Goal: Task Accomplishment & Management: Manage account settings

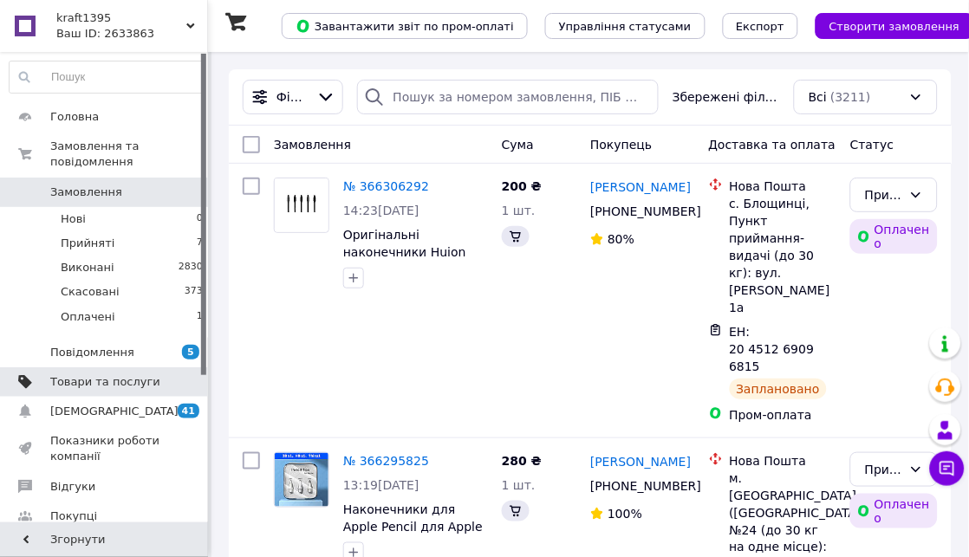
click at [78, 374] on span "Товари та послуги" at bounding box center [105, 382] width 110 height 16
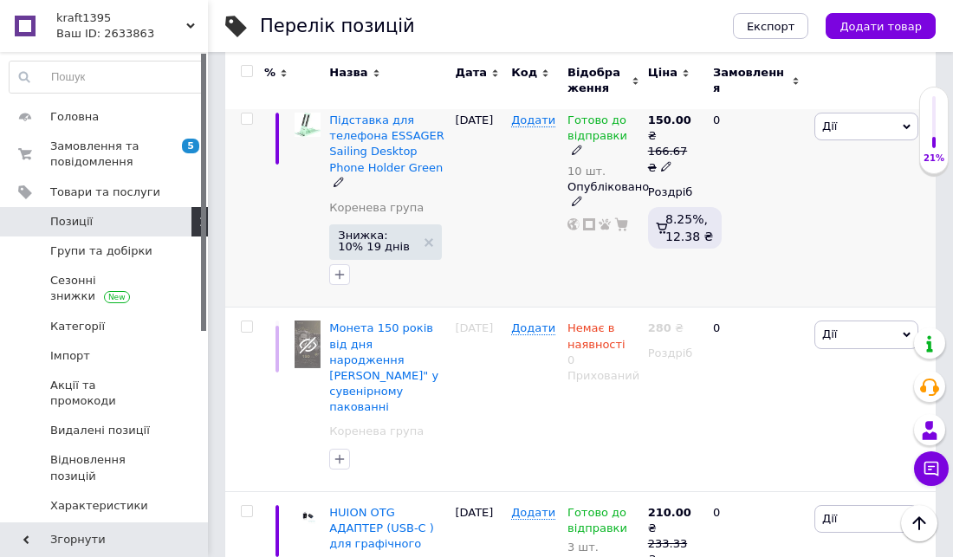
scroll to position [673, 0]
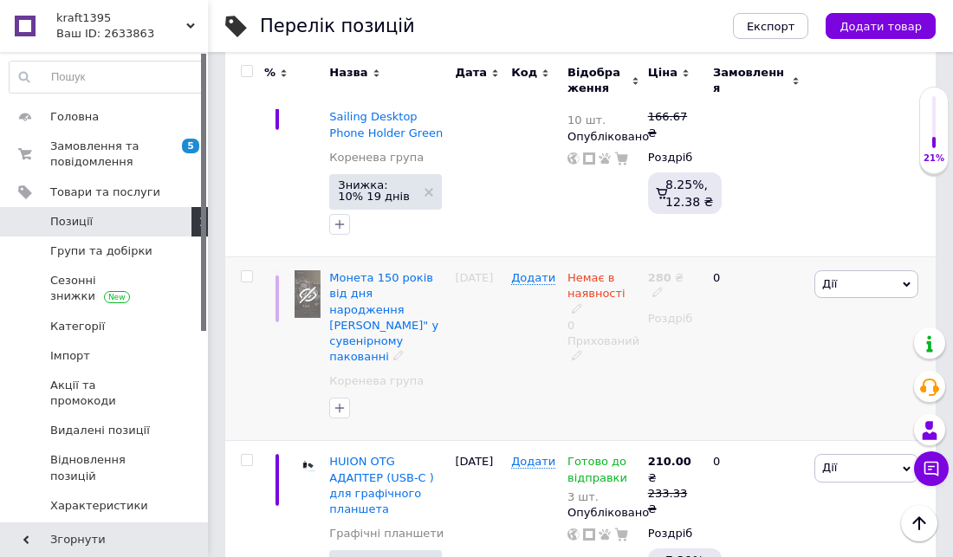
click at [598, 334] on div "Прихований" at bounding box center [603, 349] width 72 height 31
click at [606, 378] on li "Опубліковано" at bounding box center [609, 390] width 99 height 24
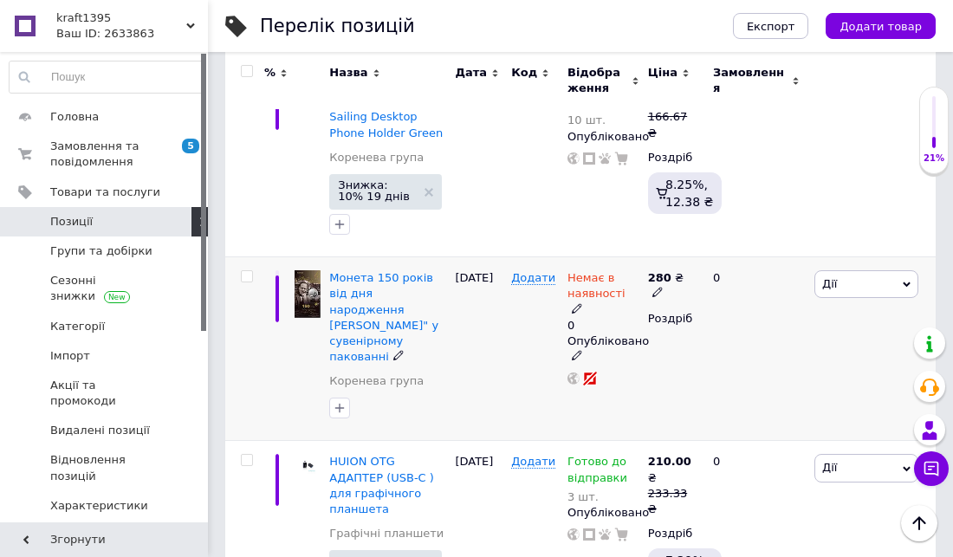
click at [587, 275] on span "Немає в наявності" at bounding box center [596, 288] width 58 height 34
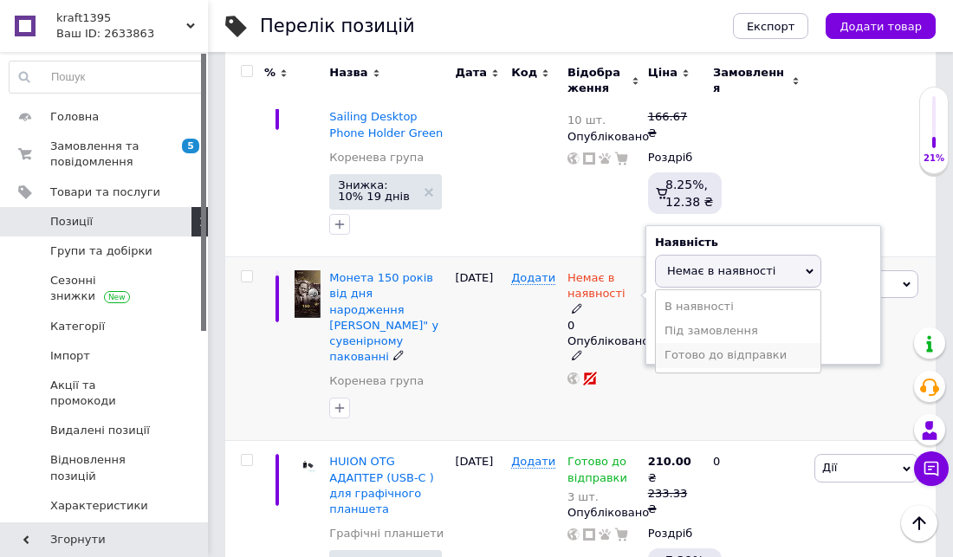
click at [732, 353] on li "Готово до відправки" at bounding box center [738, 355] width 165 height 24
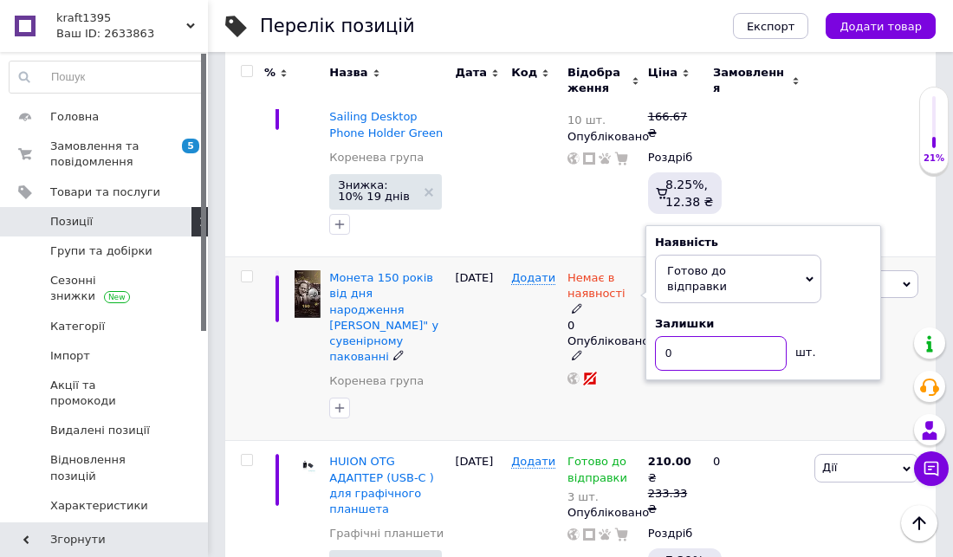
click at [684, 336] on input "0" at bounding box center [721, 353] width 132 height 35
type input "2"
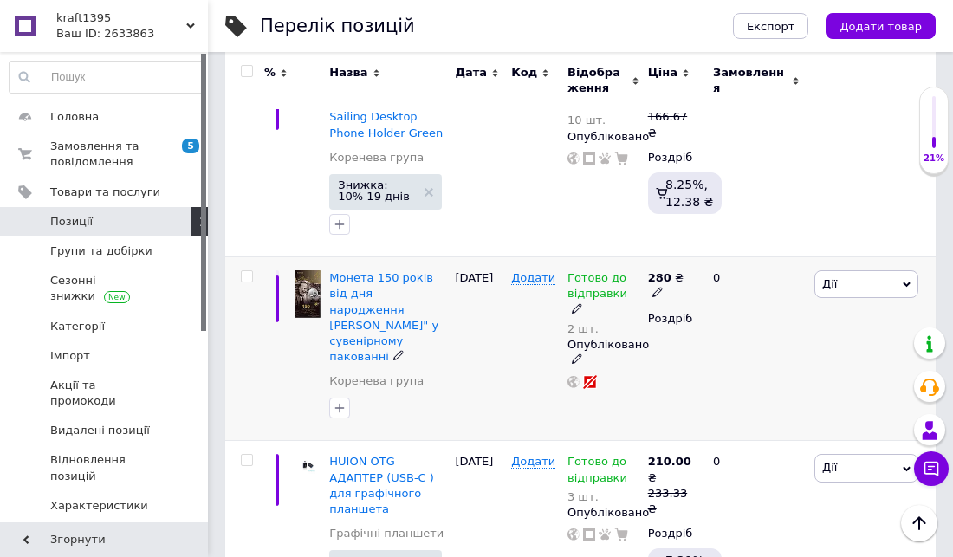
click at [661, 273] on b "280" at bounding box center [659, 277] width 23 height 13
type input "2"
type input "320"
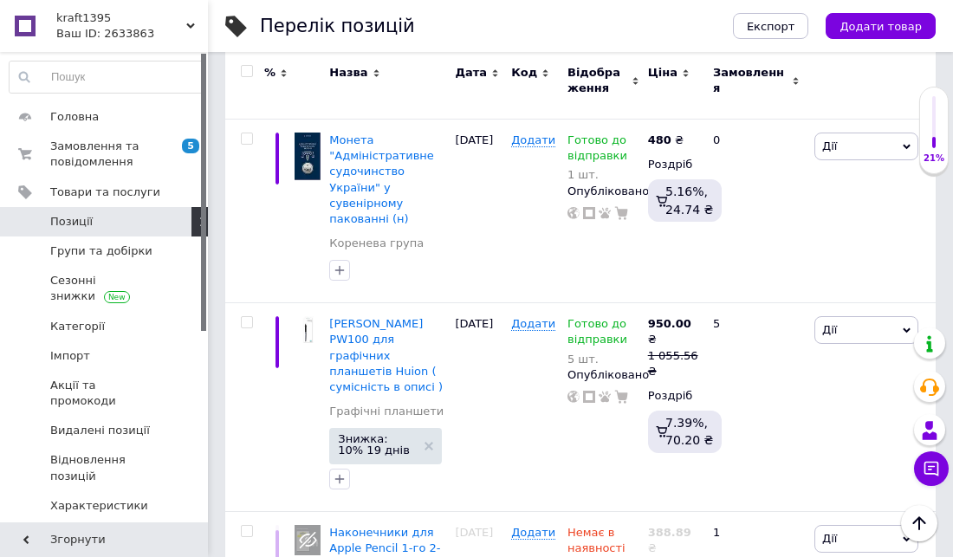
scroll to position [3684, 0]
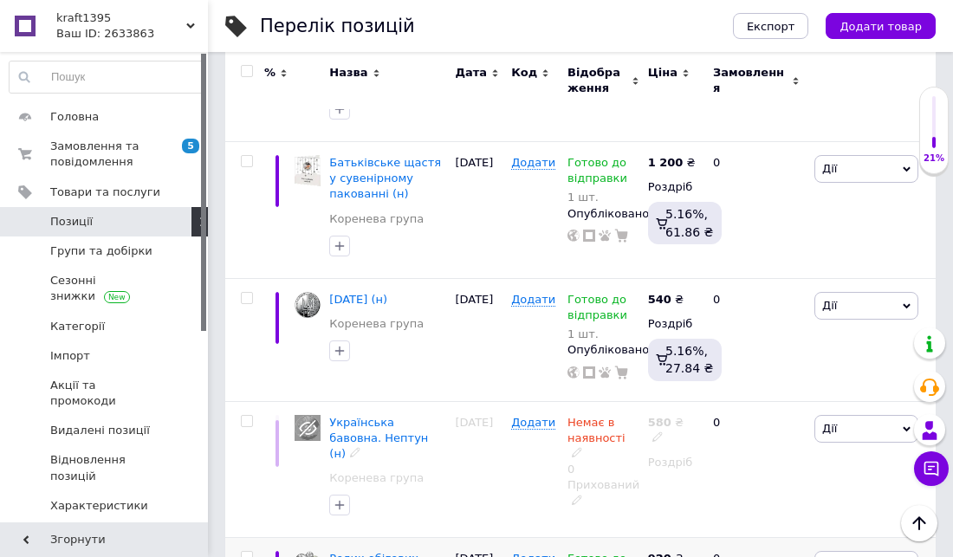
scroll to position [3624, 0]
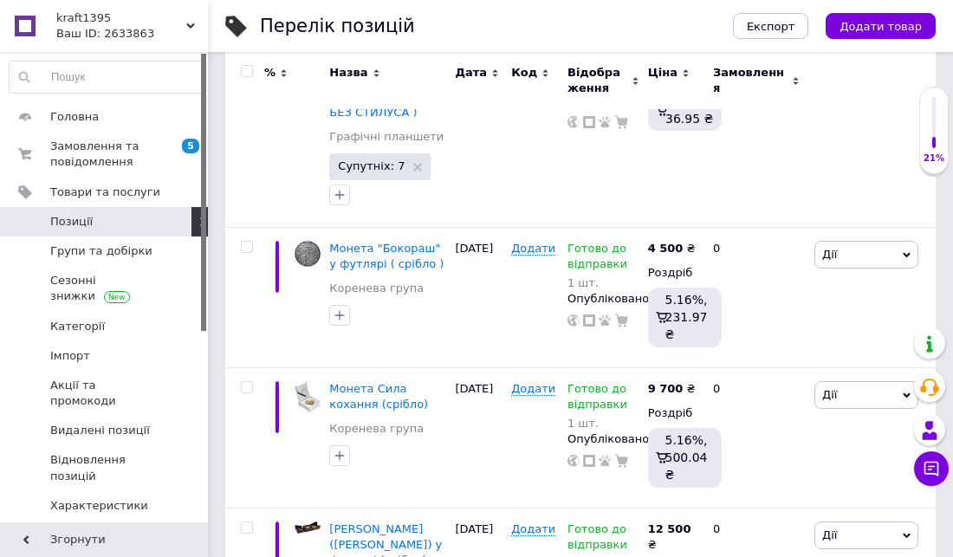
scroll to position [3674, 0]
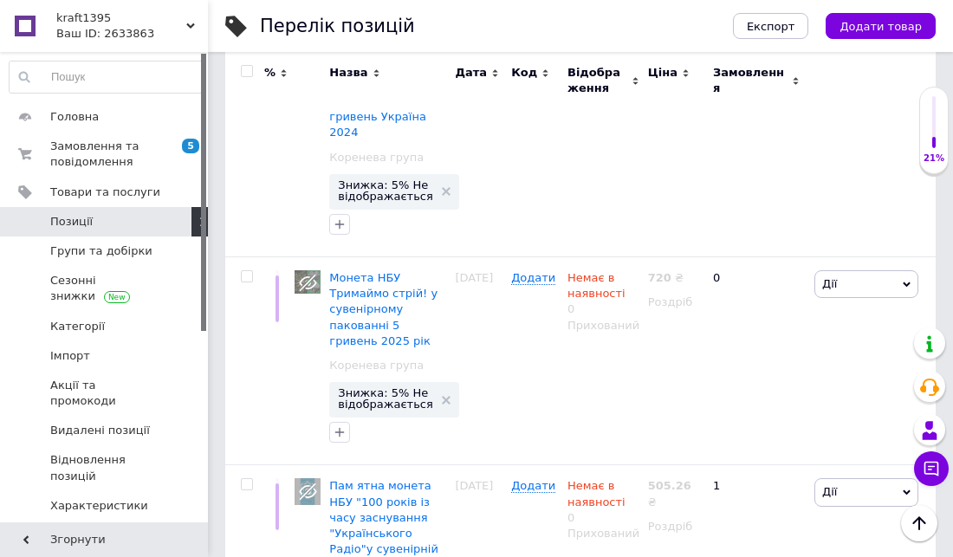
scroll to position [4059, 0]
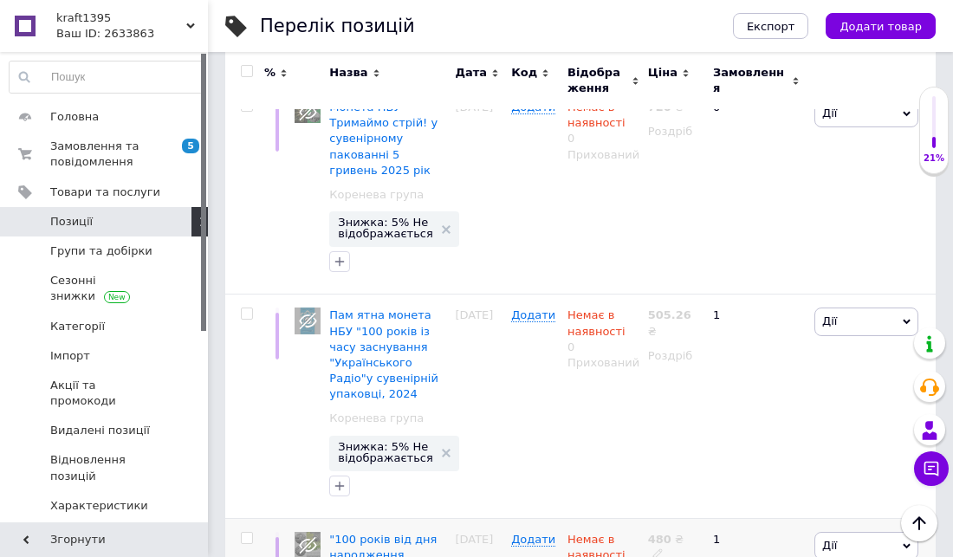
click at [585, 533] on span "Немає в наявності" at bounding box center [596, 550] width 58 height 34
type input "6"
type input "580"
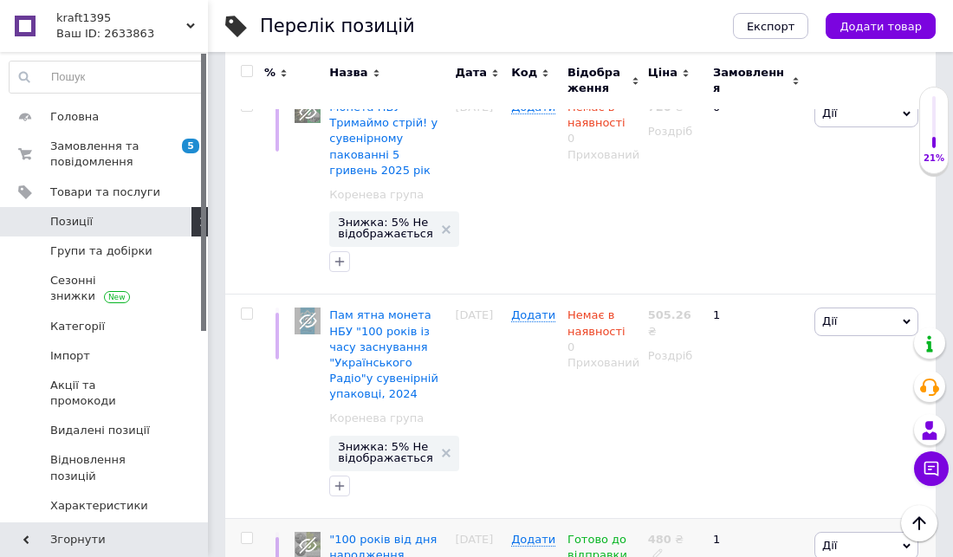
click at [594, 533] on span "Готово до відправки" at bounding box center [597, 550] width 60 height 34
click at [809, 540] on icon at bounding box center [810, 542] width 8 height 5
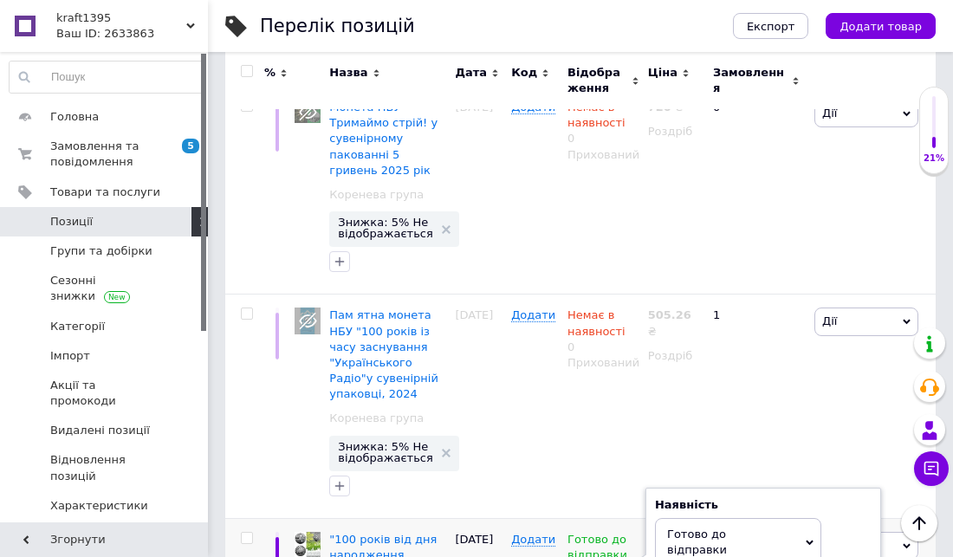
type input "5"
type input "1"
click at [663, 533] on b "480" at bounding box center [659, 539] width 23 height 13
type input "4"
type input "580"
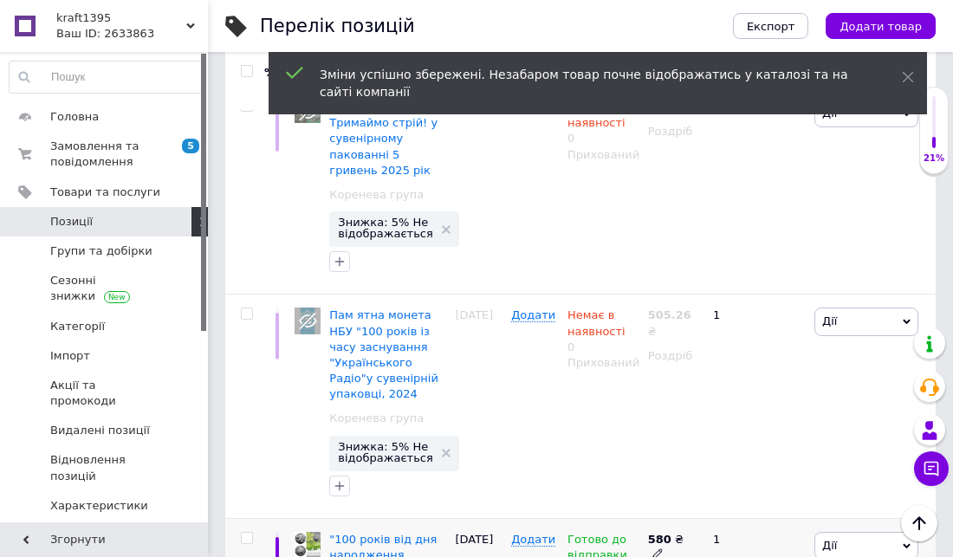
scroll to position [4077, 0]
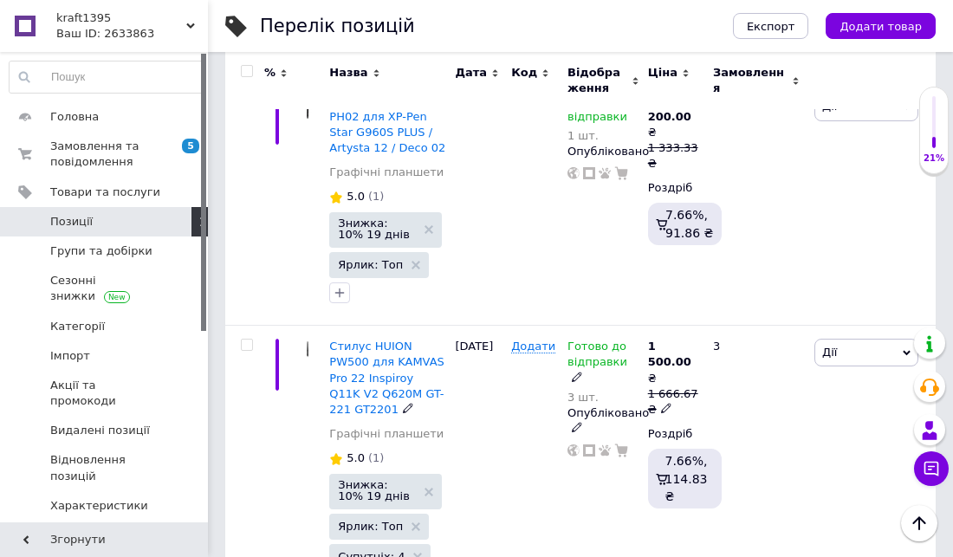
scroll to position [4435, 0]
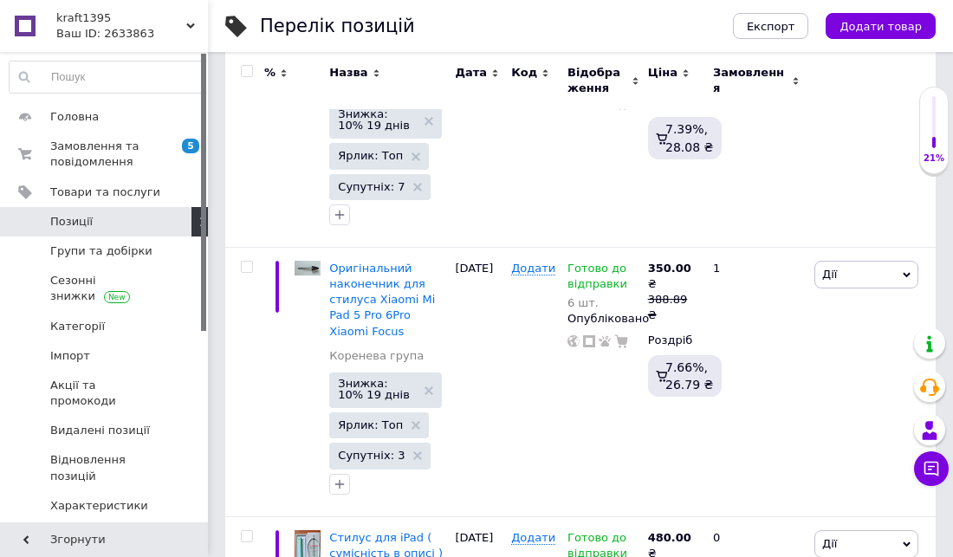
scroll to position [4228, 0]
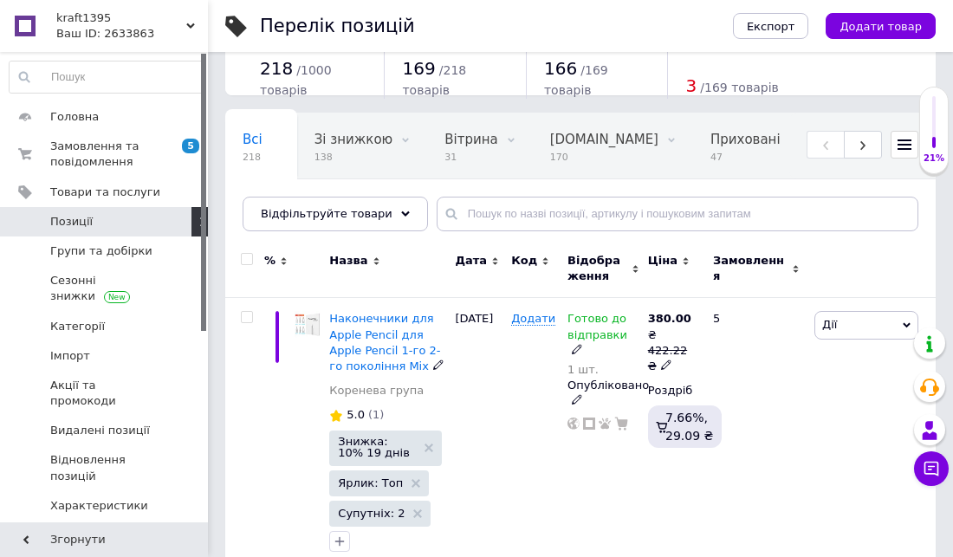
scroll to position [96, 0]
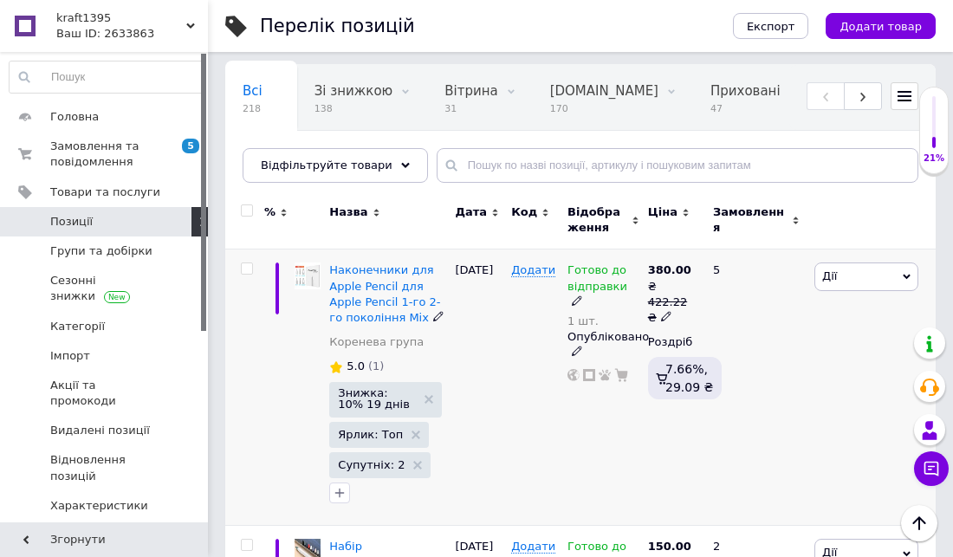
click at [905, 279] on icon at bounding box center [907, 277] width 8 height 8
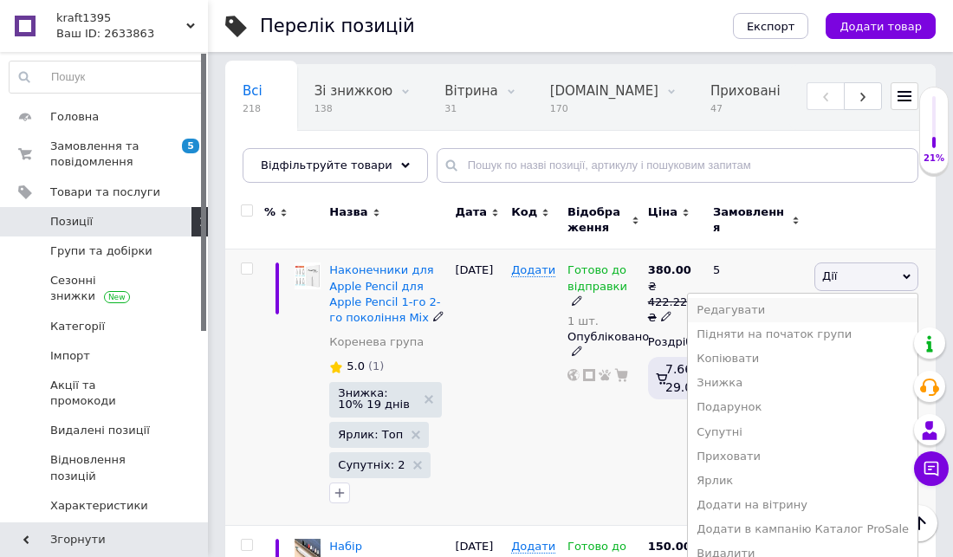
click at [761, 312] on li "Редагувати" at bounding box center [803, 310] width 230 height 24
